Goal: Information Seeking & Learning: Check status

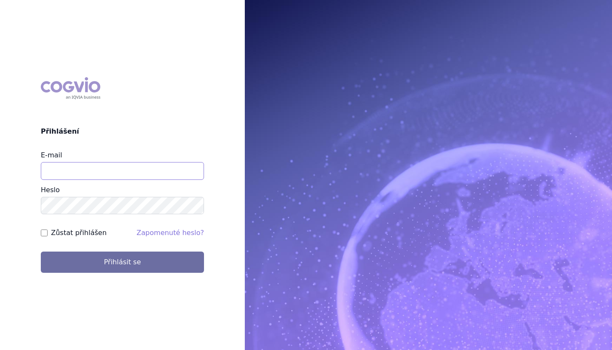
click at [170, 167] on input "E-mail" at bounding box center [122, 171] width 163 height 18
type input "[PERSON_NAME][EMAIL_ADDRESS][PERSON_NAME][DOMAIN_NAME]"
click at [41, 252] on button "Přihlásit se" at bounding box center [122, 262] width 163 height 21
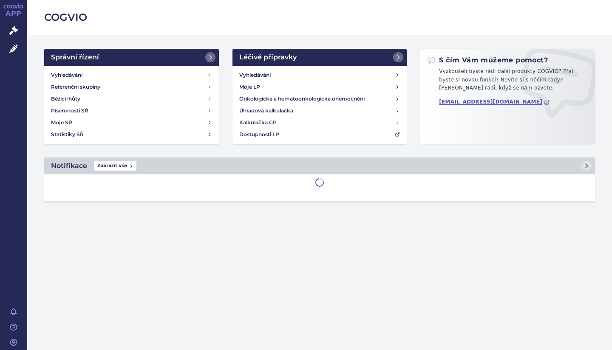
click at [85, 69] on link "Vyhledávání" at bounding box center [132, 75] width 168 height 12
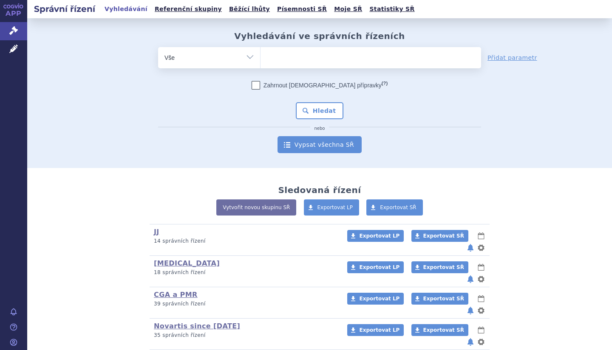
click at [340, 141] on link "Vypsat všechna SŘ" at bounding box center [319, 144] width 84 height 17
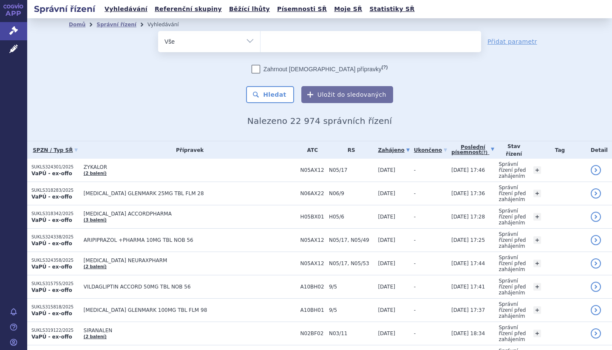
click at [491, 147] on link "Poslední písemnost (?)" at bounding box center [472, 149] width 43 height 17
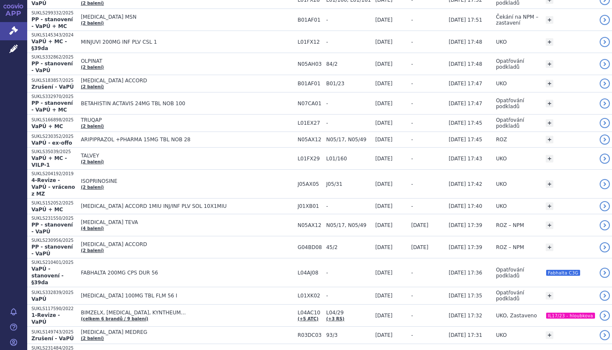
scroll to position [168, 0]
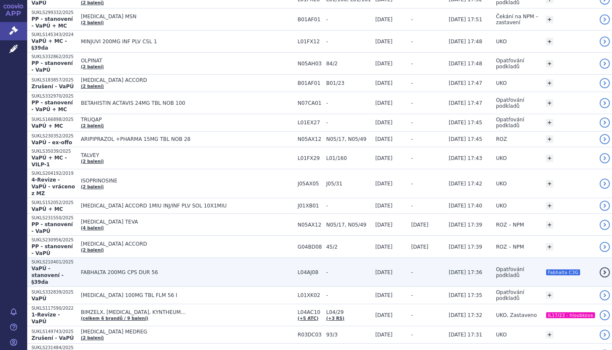
click at [472, 270] on span "[DATE] 17:36" at bounding box center [466, 273] width 34 height 6
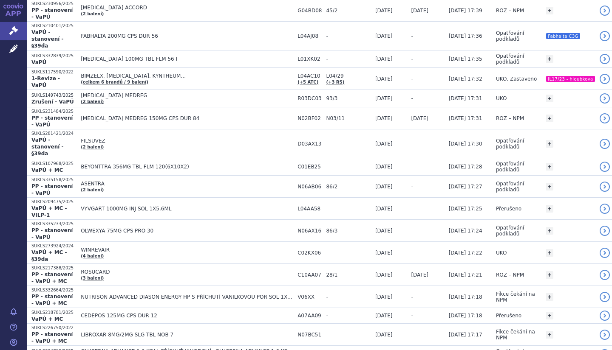
scroll to position [405, 0]
